Goal: Task Accomplishment & Management: Book appointment/travel/reservation

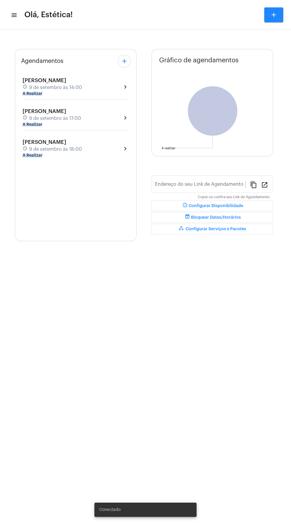
type input "[URL][DOMAIN_NAME]"
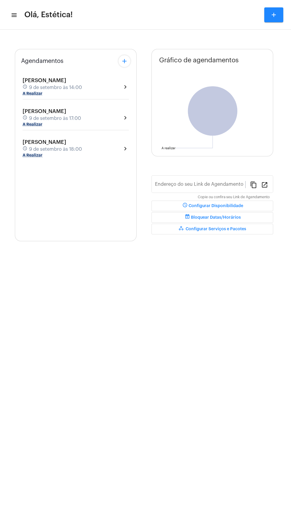
click at [127, 61] on mat-icon "add" at bounding box center [124, 61] width 7 height 7
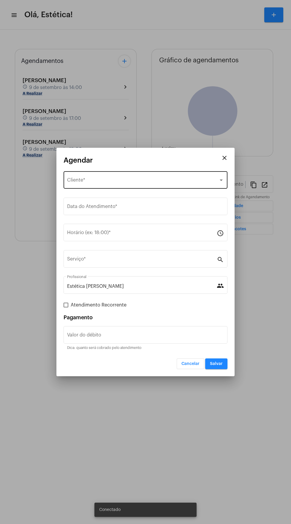
click at [150, 181] on div "Selecione o Cliente" at bounding box center [142, 181] width 151 height 5
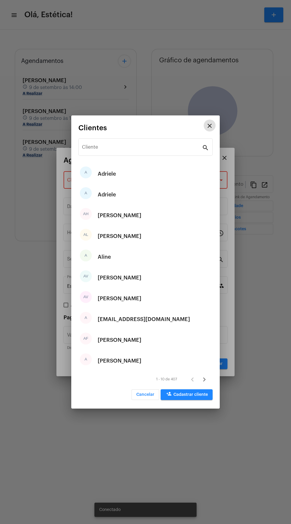
type input "[URL][DOMAIN_NAME]"
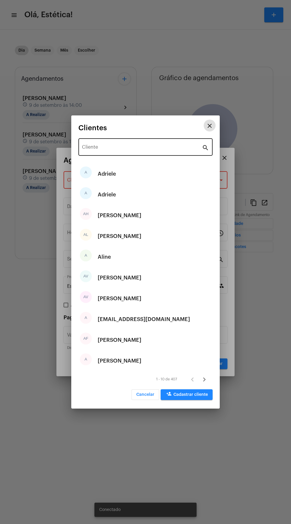
click at [147, 149] on input "Cliente" at bounding box center [142, 148] width 120 height 5
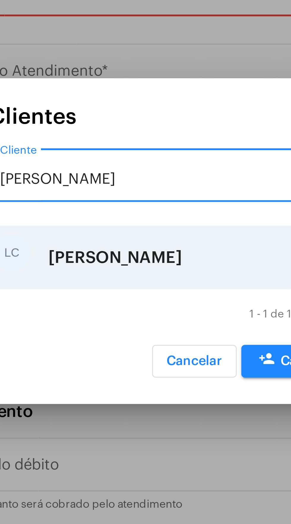
type input "lara"
click at [134, 266] on div "Lara Cavalcante" at bounding box center [120, 268] width 44 height 18
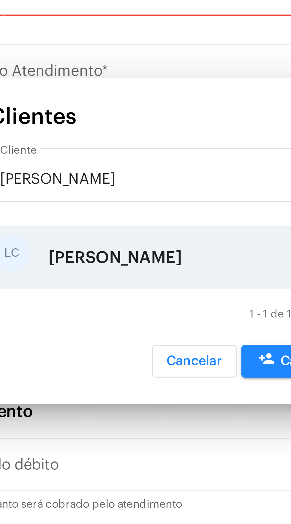
type input "R$"
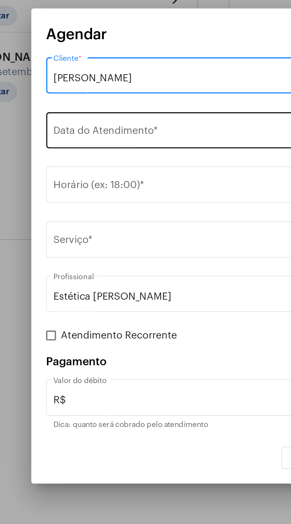
click at [131, 206] on input "Data do Atendimento *" at bounding box center [145, 207] width 157 height 5
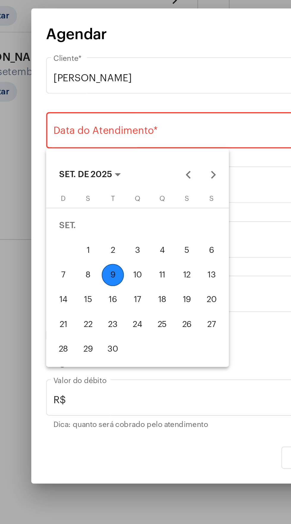
click at [135, 275] on div "12" at bounding box center [131, 276] width 11 height 11
type input "12/09/2025"
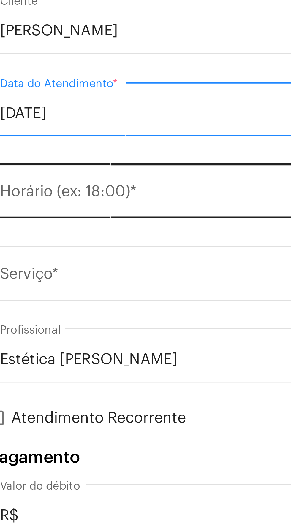
click at [110, 227] on div "Horário (ex: 18:00) *" at bounding box center [142, 232] width 150 height 19
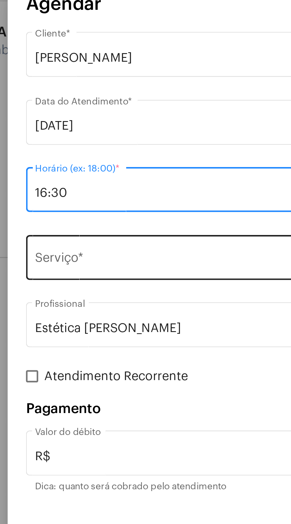
type input "16:30"
click at [126, 258] on input "Serviço *" at bounding box center [142, 260] width 150 height 5
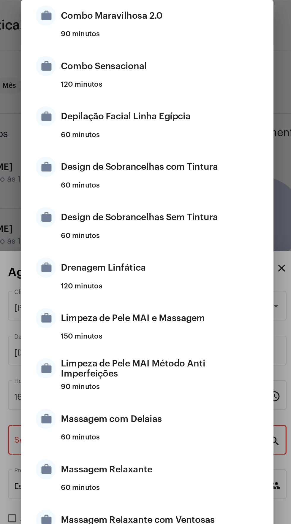
scroll to position [153, 0]
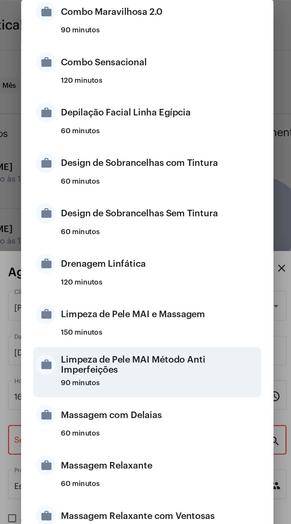
click at [166, 211] on div "Limpeza de Pele MAI Método Anti Imperfeições" at bounding box center [153, 215] width 116 height 18
type input "Limpeza de Pele MAI Método Anti Imperfeições"
type input "R$ 98"
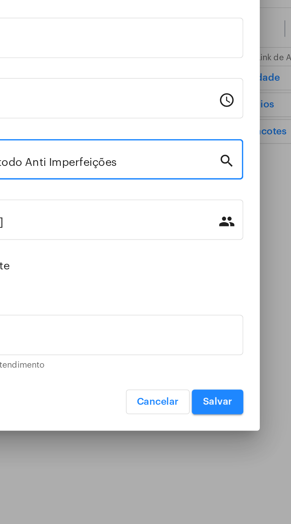
click at [221, 364] on span "Salvar" at bounding box center [216, 364] width 13 height 4
